Goal: Task Accomplishment & Management: Manage account settings

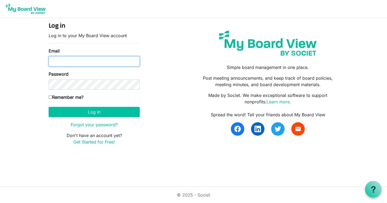
click at [117, 62] on input "Email" at bounding box center [94, 61] width 91 height 10
type input "[PERSON_NAME][EMAIL_ADDRESS][PERSON_NAME][DOMAIN_NAME]"
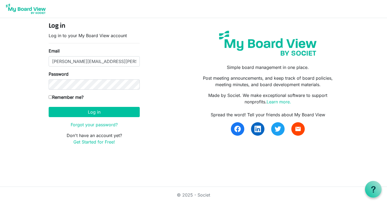
click at [70, 99] on label "Remember me?" at bounding box center [66, 97] width 35 height 6
click at [52, 99] on input "Remember me?" at bounding box center [50, 96] width 3 height 3
checkbox input "true"
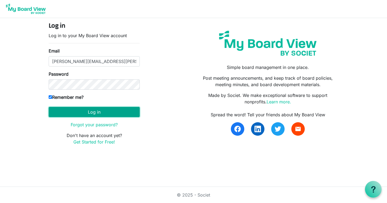
click at [100, 111] on button "Log in" at bounding box center [94, 112] width 91 height 10
